Goal: Information Seeking & Learning: Understand process/instructions

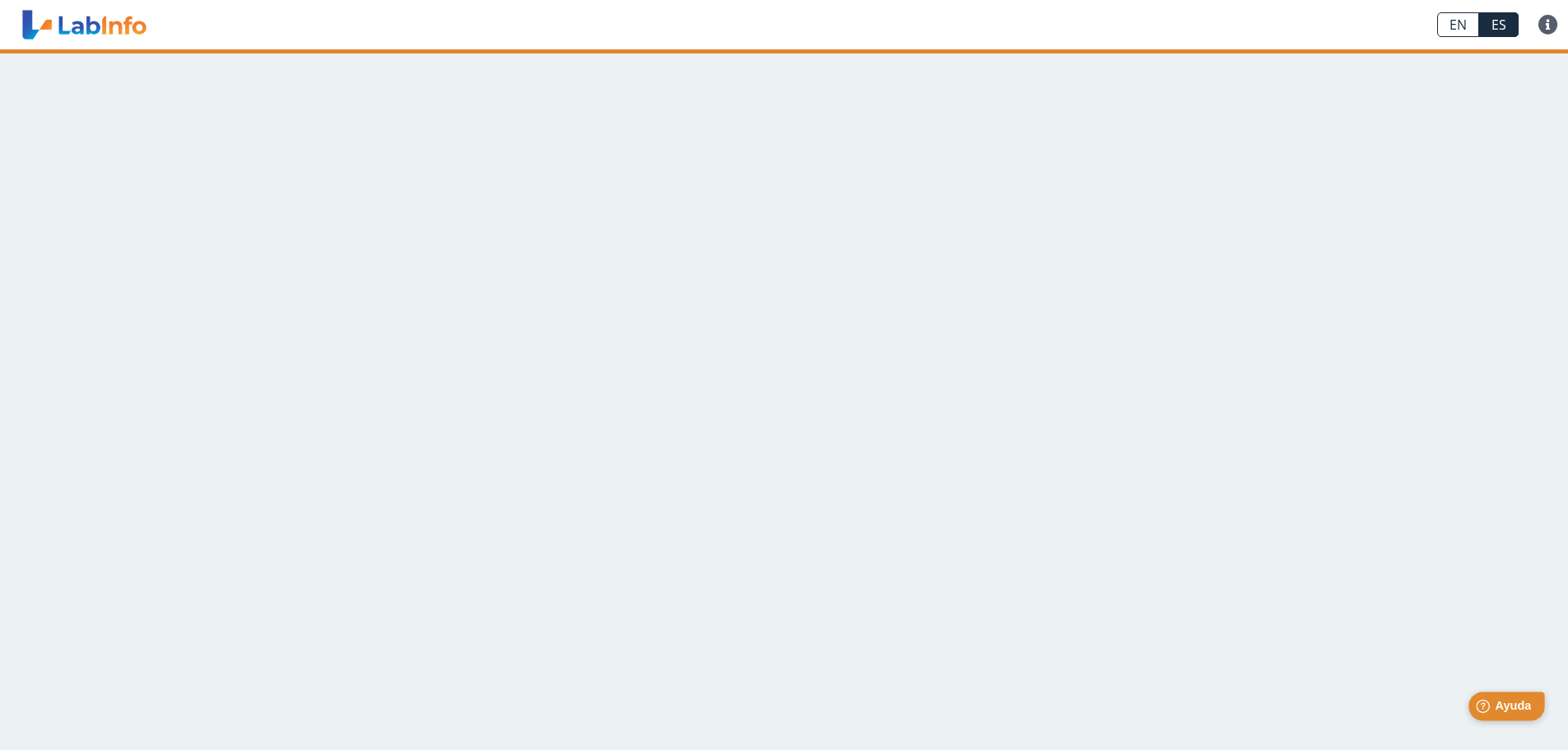
click at [1503, 710] on span "Ayuda" at bounding box center [1513, 706] width 37 height 14
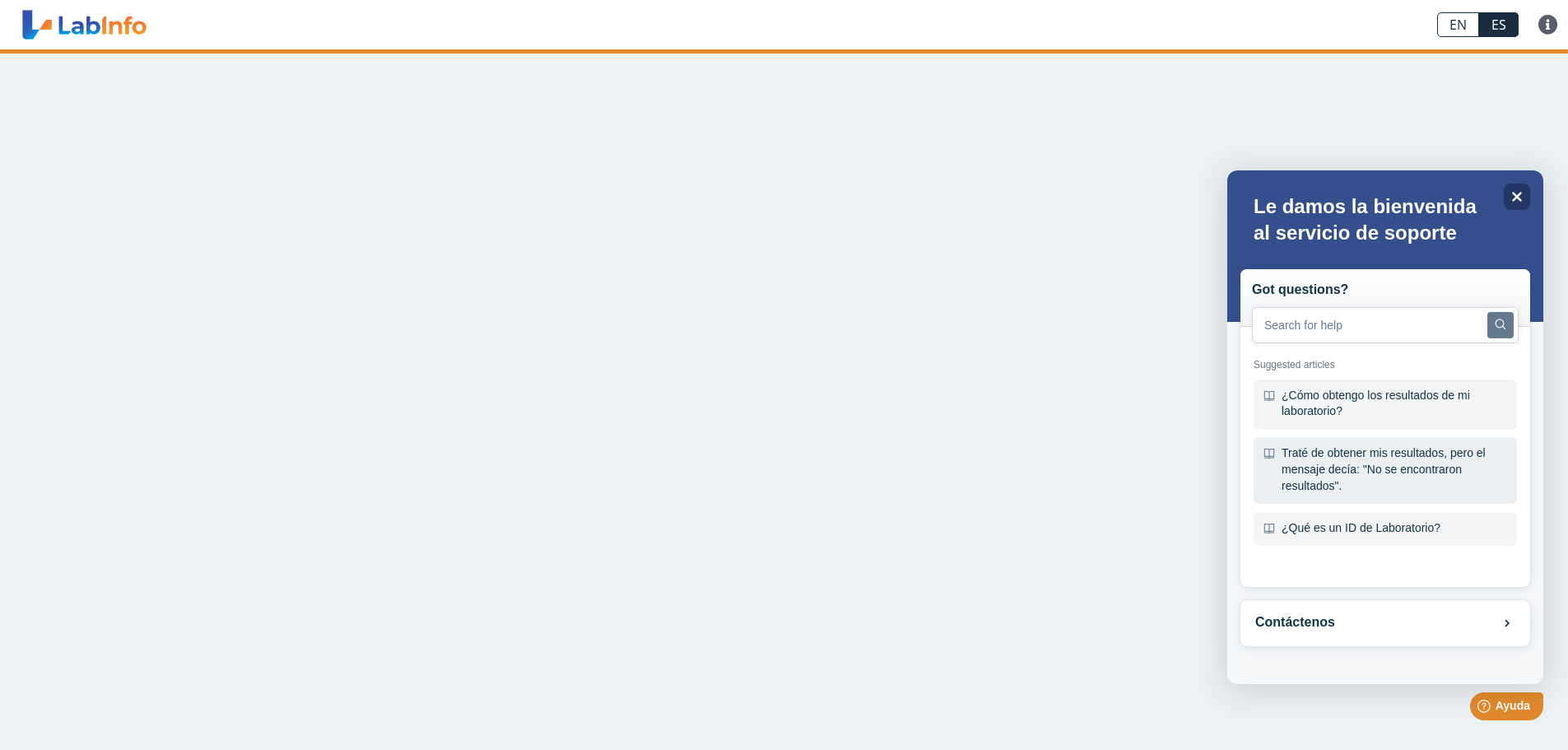
click at [1389, 486] on div "Traté de obtener mis resultados, pero el mensaje decía: "No se encontraron resu…" at bounding box center [1385, 469] width 263 height 67
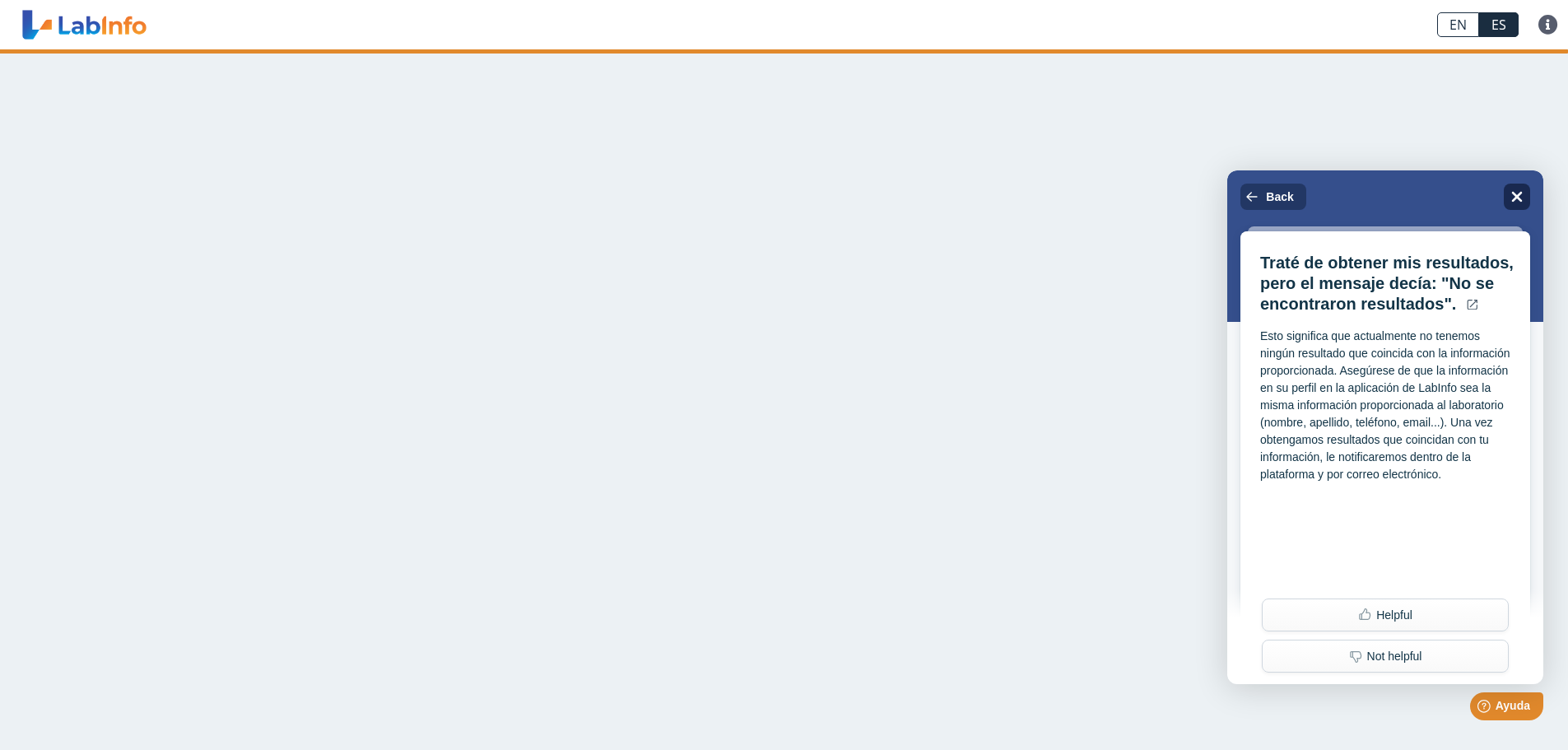
click at [1513, 192] on icon "Close" at bounding box center [1517, 197] width 11 height 11
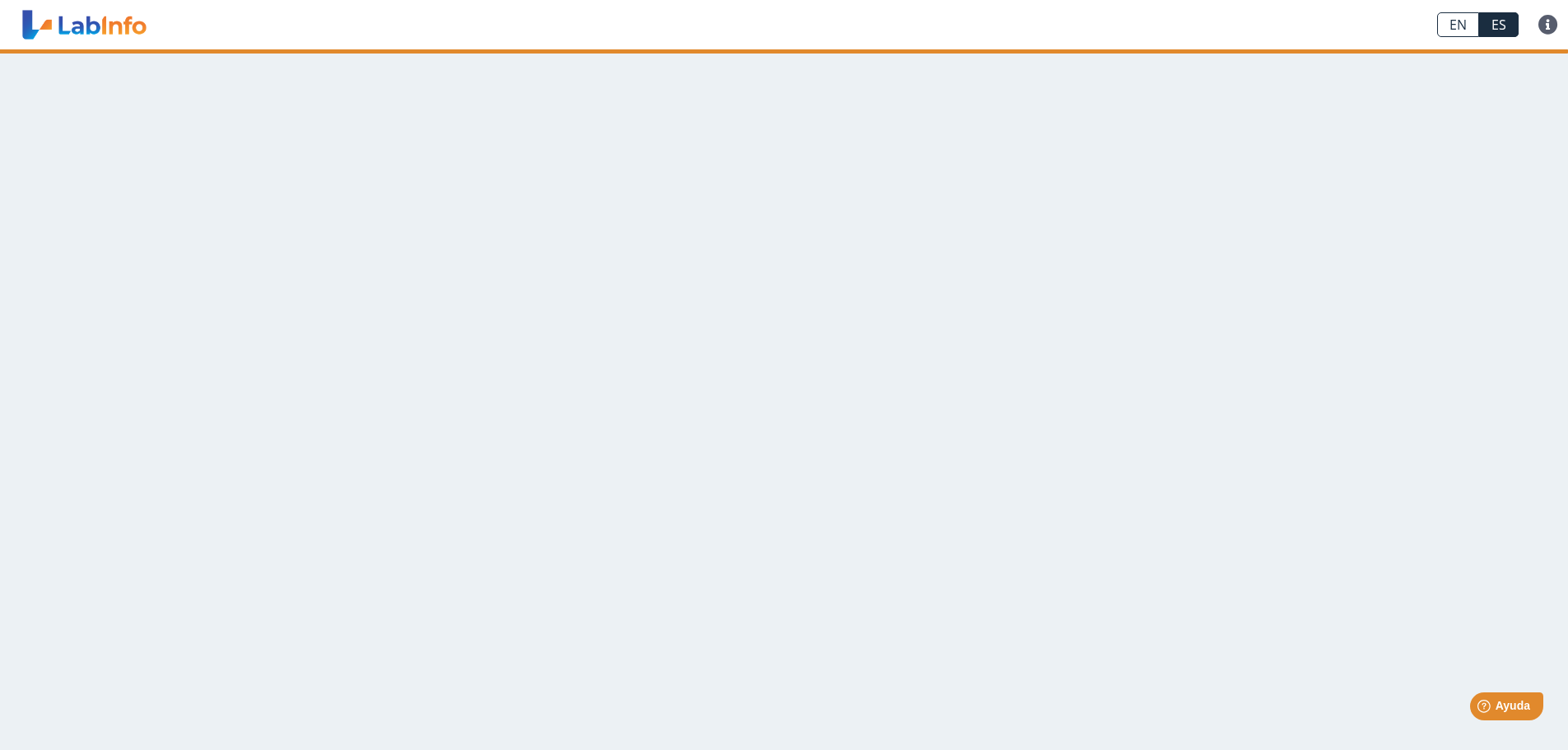
click at [517, 546] on main at bounding box center [784, 399] width 1568 height 700
click at [105, 26] on link at bounding box center [84, 24] width 136 height 41
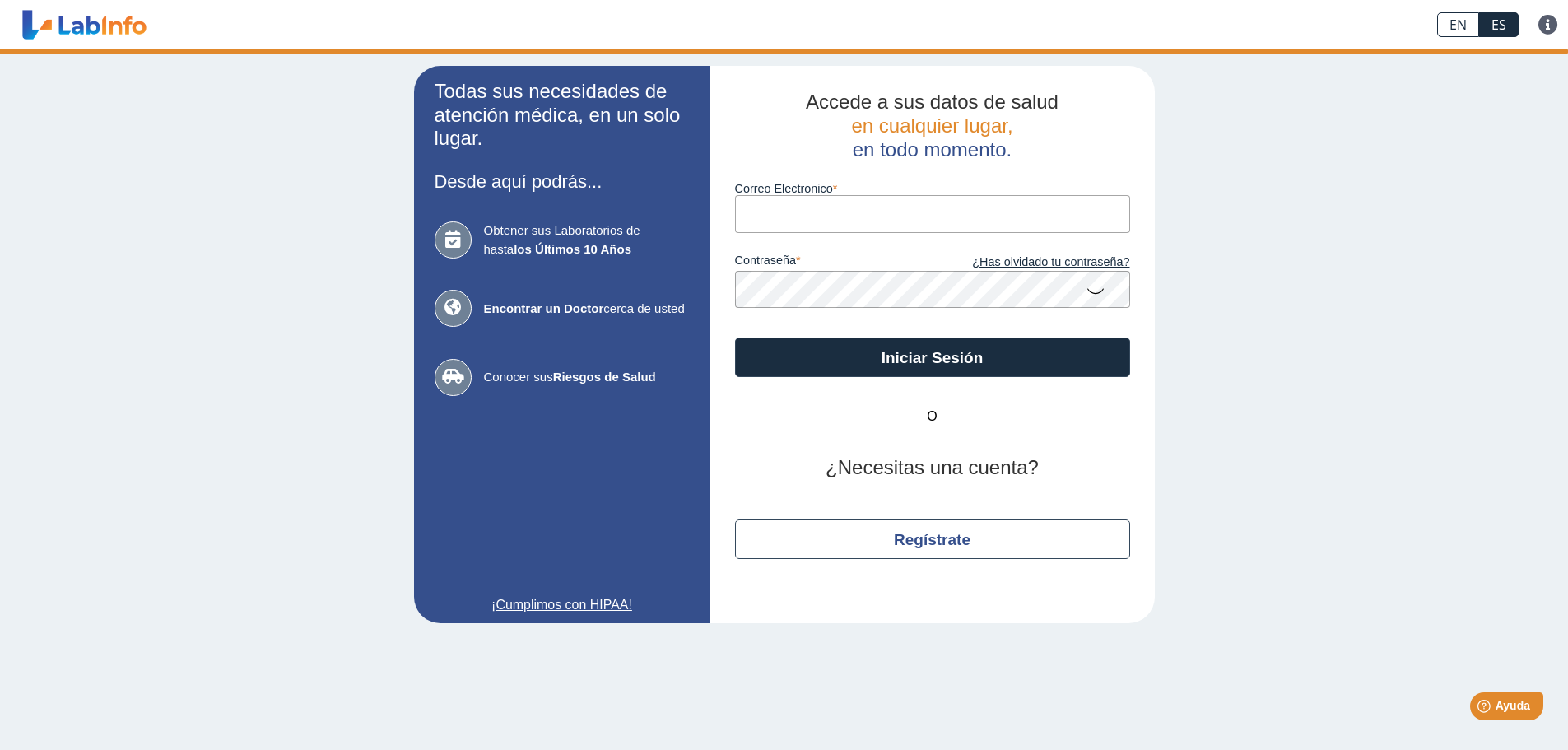
click at [210, 115] on div "Todas sus necesidades de atención médica, en un solo lugar. Desde aquí podrás..…" at bounding box center [784, 344] width 1568 height 590
